Goal: Transaction & Acquisition: Purchase product/service

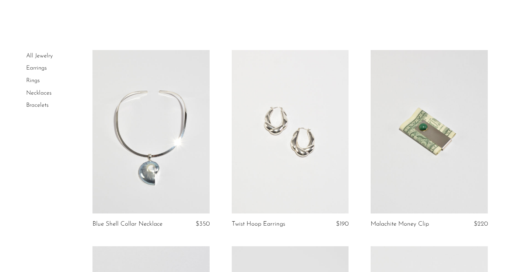
scroll to position [18, 0]
click at [48, 56] on link "All Jewelry" at bounding box center [39, 56] width 27 height 6
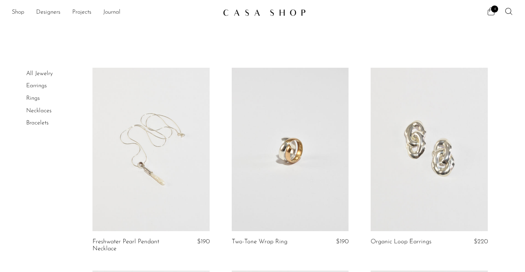
click at [492, 11] on span "4" at bounding box center [494, 9] width 7 height 7
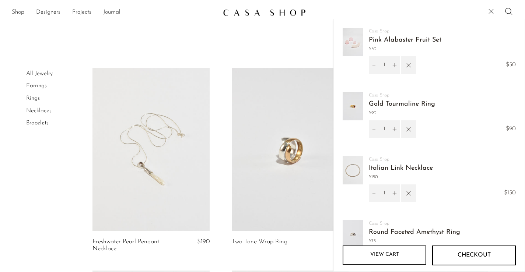
click at [392, 257] on link "View cart" at bounding box center [385, 255] width 84 height 19
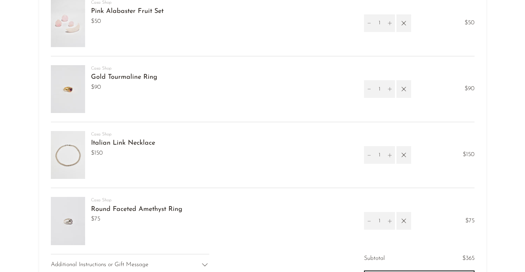
scroll to position [70, 0]
click at [108, 75] on link "Gold Tourmaline Ring" at bounding box center [124, 77] width 66 height 7
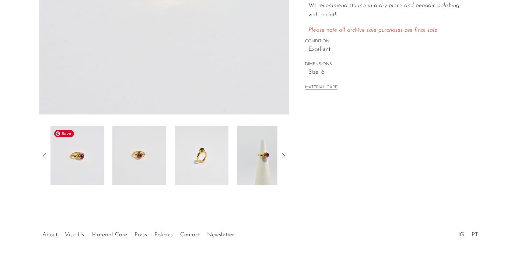
scroll to position [200, 0]
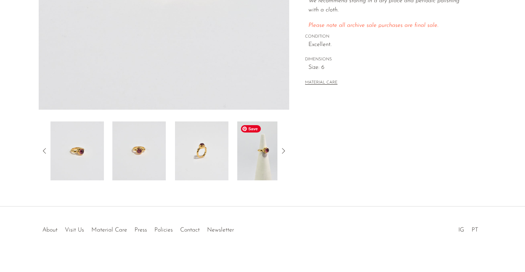
click at [274, 148] on img at bounding box center [263, 151] width 53 height 59
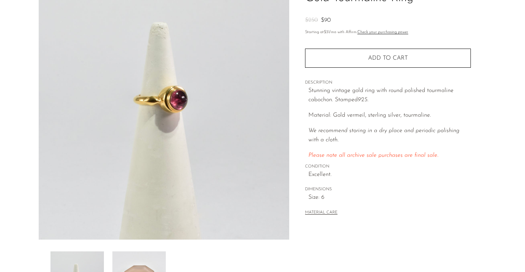
scroll to position [0, 0]
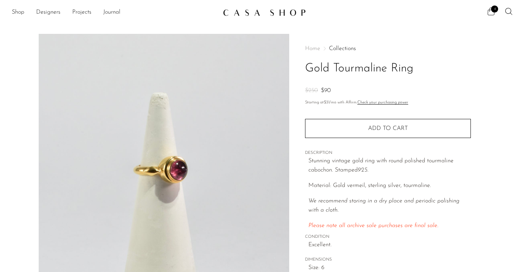
click at [492, 10] on span "4" at bounding box center [494, 9] width 7 height 7
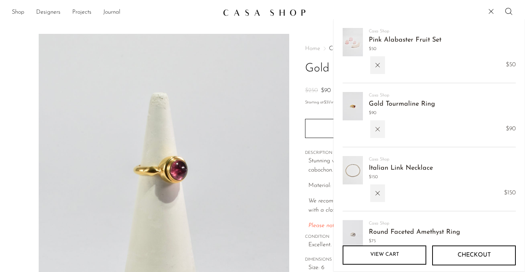
click at [378, 128] on icon "button" at bounding box center [378, 129] width 8 height 8
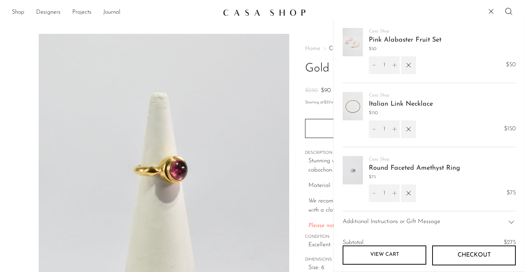
scroll to position [8, 0]
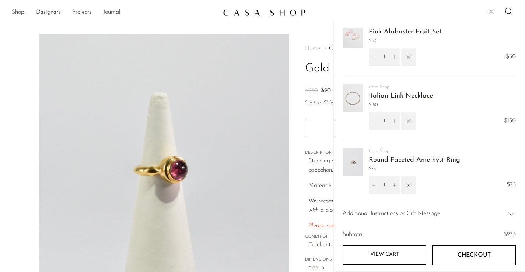
click at [387, 161] on link "Round Faceted Amethyst Ring" at bounding box center [414, 160] width 91 height 7
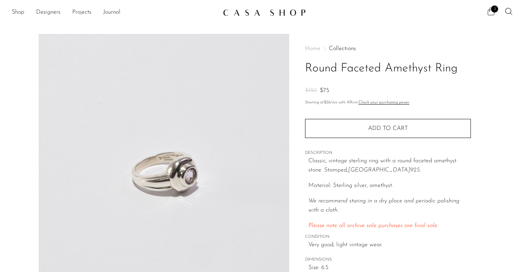
click at [493, 12] on span "3" at bounding box center [494, 9] width 7 height 7
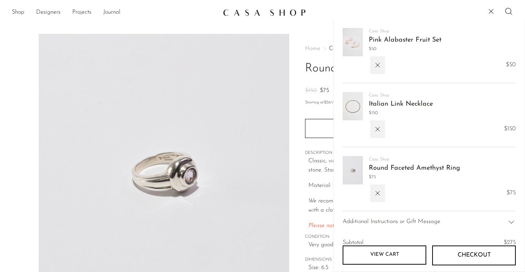
scroll to position [20, 0]
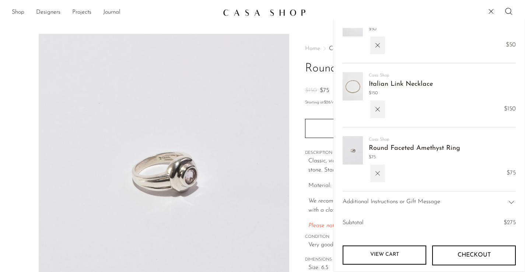
click at [380, 169] on icon "button" at bounding box center [378, 173] width 8 height 8
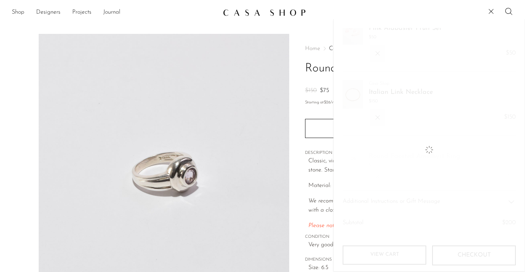
scroll to position [0, 0]
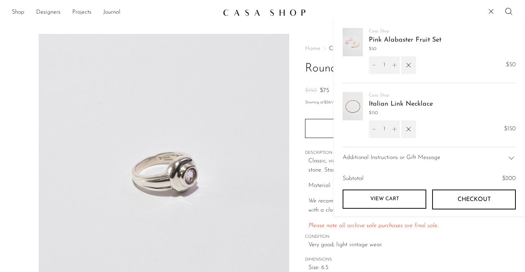
click at [469, 91] on div "Casa Shop Italian Link Necklace $150" at bounding box center [429, 101] width 173 height 37
click at [404, 102] on link "Italian Link Necklace" at bounding box center [401, 104] width 64 height 7
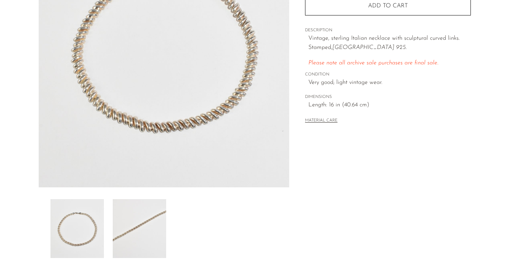
scroll to position [207, 0]
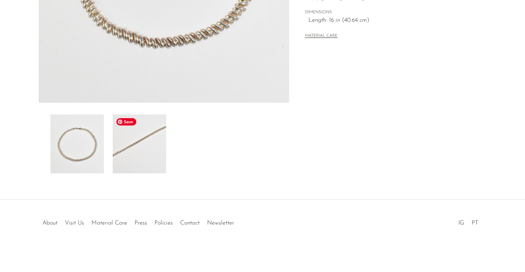
click at [153, 132] on img at bounding box center [139, 144] width 53 height 59
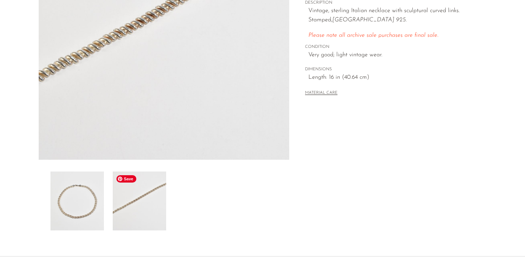
scroll to position [100, 0]
